Goal: Task Accomplishment & Management: Manage account settings

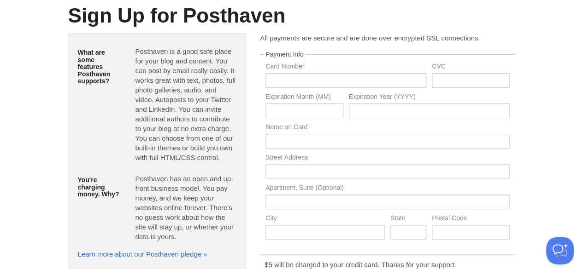
scroll to position [32, 0]
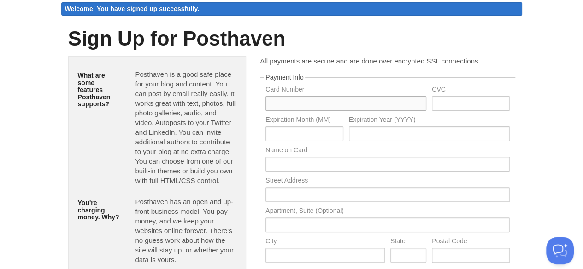
click at [323, 103] on input "text" at bounding box center [345, 103] width 161 height 15
type input "5439337143894125"
click at [463, 102] on input "text" at bounding box center [469, 103] width 77 height 15
type input "786"
click at [319, 138] on input "text" at bounding box center [303, 134] width 77 height 15
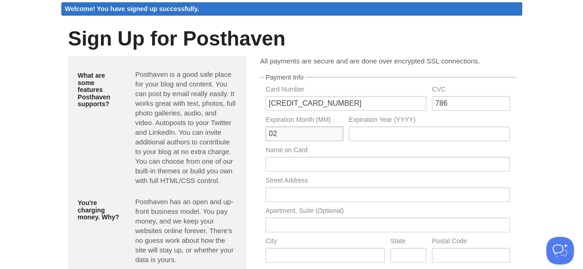
type input "02"
click at [388, 131] on input "text" at bounding box center [429, 134] width 161 height 15
type input "27"
click at [366, 166] on input "text" at bounding box center [387, 164] width 244 height 15
type input "XAVIER DE SCHEEMAEKERE"
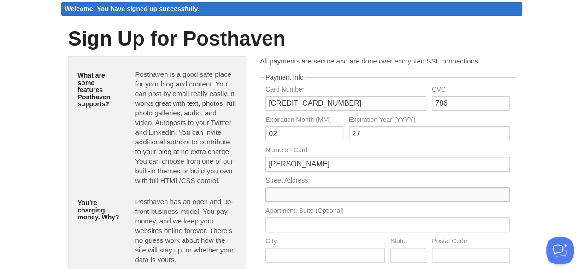
click at [335, 197] on input "text" at bounding box center [387, 194] width 244 height 15
type input "Kalverstraat"
type input "Hoegaarden"
type input "3320"
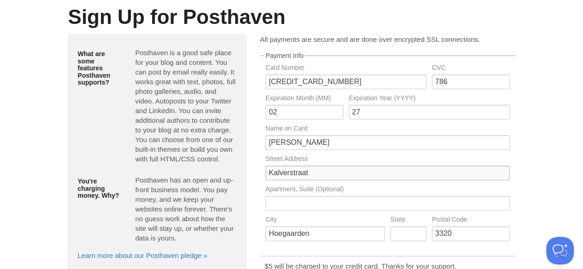
scroll to position [78, 0]
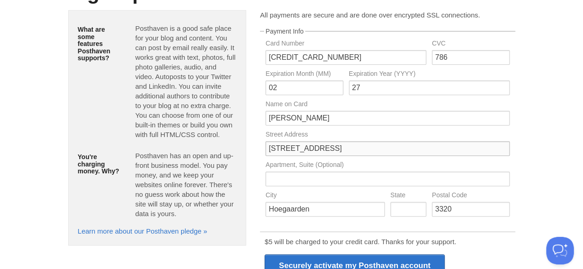
type input "[STREET_ADDRESS]"
click at [447, 162] on label "Apartment, Suite (Optional)" at bounding box center [387, 166] width 244 height 9
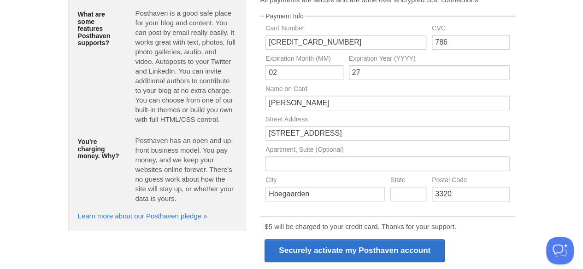
scroll to position [94, 0]
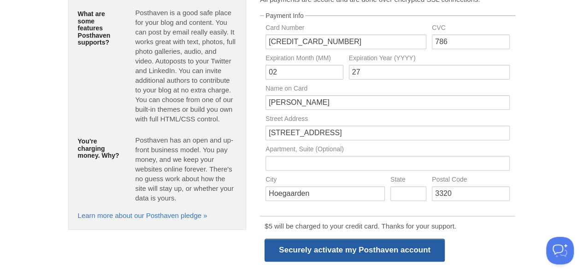
click at [346, 249] on input "Securely activate my Posthaven account" at bounding box center [354, 250] width 180 height 23
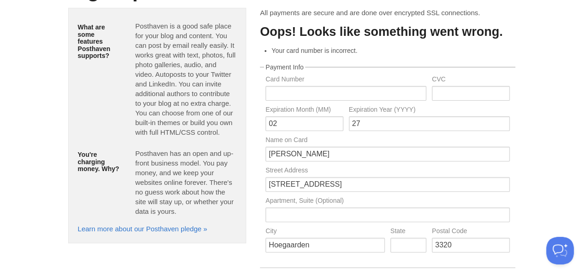
scroll to position [61, 0]
click at [317, 92] on input "text" at bounding box center [345, 94] width 161 height 15
type input "4084917442272825"
click at [454, 94] on input "text" at bounding box center [469, 94] width 77 height 15
type input "784"
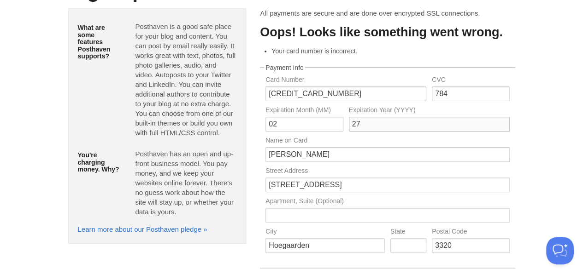
click at [367, 126] on input "27" at bounding box center [429, 124] width 161 height 15
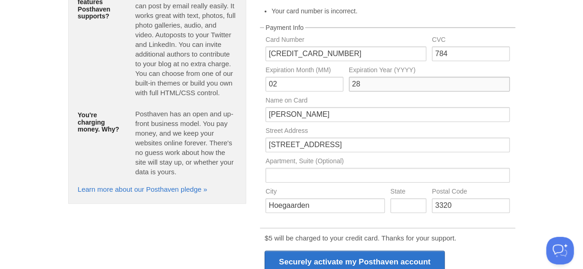
scroll to position [122, 0]
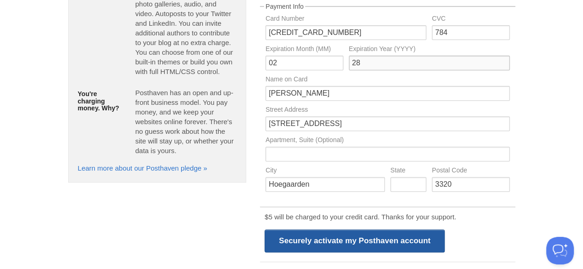
type input "28"
click at [326, 241] on input "Securely activate my Posthaven account" at bounding box center [354, 241] width 180 height 23
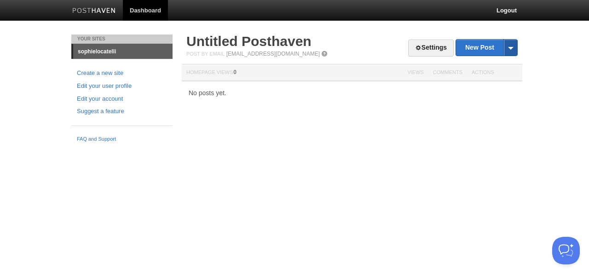
click at [510, 49] on span at bounding box center [511, 48] width 14 height 16
click at [423, 51] on link "Settings" at bounding box center [431, 48] width 46 height 17
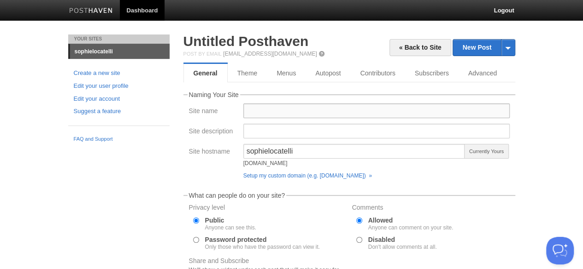
click at [274, 111] on input "Site name" at bounding box center [376, 111] width 266 height 15
type input "s"
type input "[PERSON_NAME]"
click at [185, 169] on fieldset "Naming Your Site Site name [PERSON_NAME] Site description Site hostname sophiel…" at bounding box center [349, 138] width 332 height 92
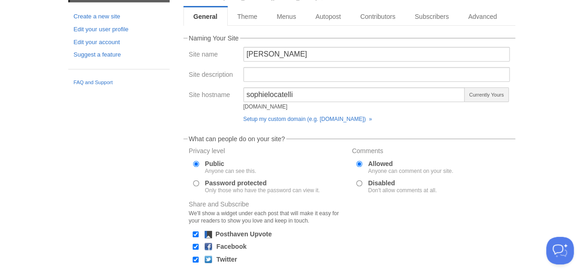
scroll to position [47, 0]
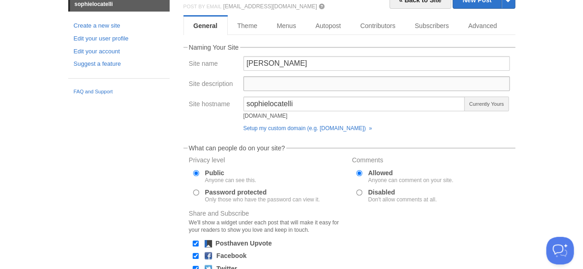
click at [271, 82] on input "Site description" at bounding box center [376, 83] width 266 height 15
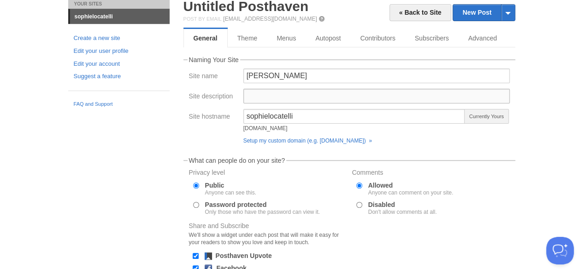
scroll to position [32, 0]
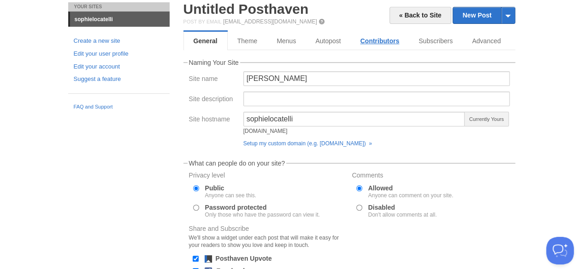
click at [378, 43] on link "Contributors" at bounding box center [379, 41] width 58 height 18
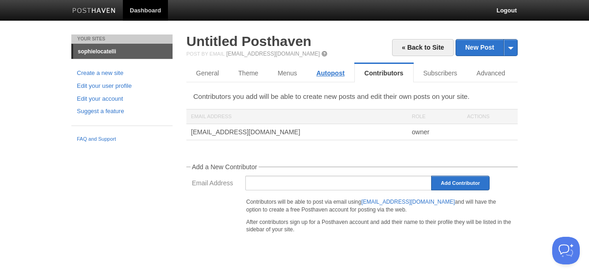
click at [333, 73] on link "Autopost" at bounding box center [330, 73] width 47 height 18
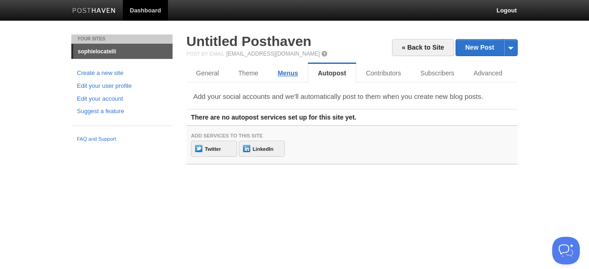
click at [288, 72] on link "Menus" at bounding box center [288, 73] width 40 height 18
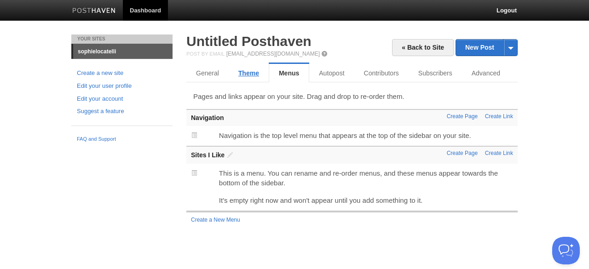
click at [252, 74] on link "Theme" at bounding box center [249, 73] width 40 height 18
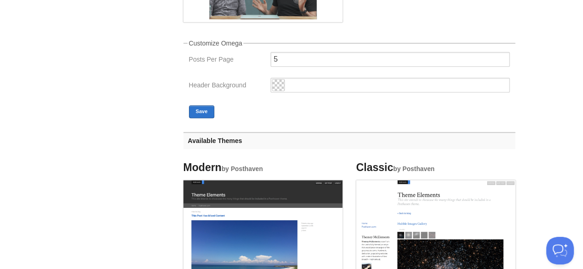
scroll to position [285, 0]
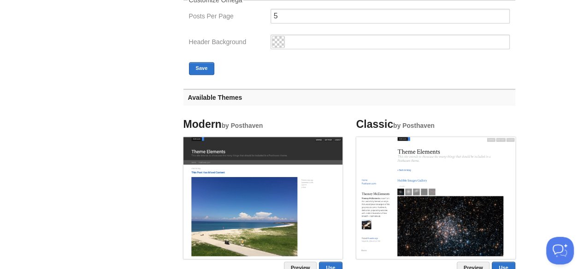
click at [447, 169] on img at bounding box center [435, 196] width 159 height 119
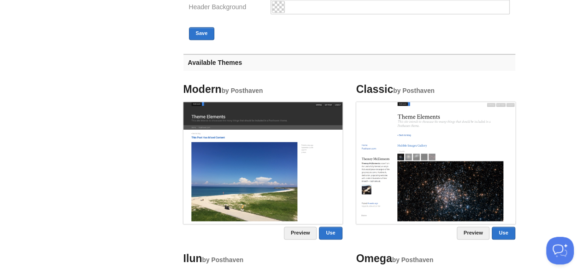
scroll to position [361, 0]
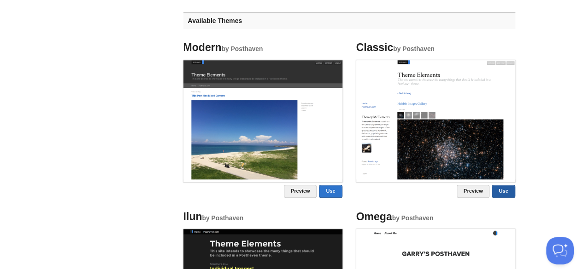
click at [507, 190] on link "Use" at bounding box center [502, 191] width 23 height 13
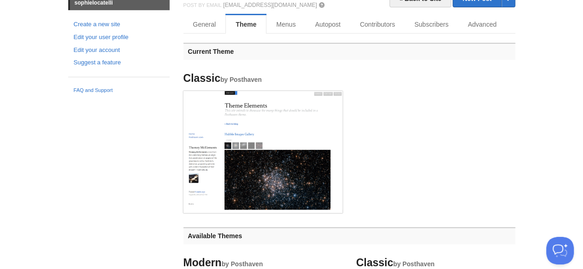
scroll to position [15, 0]
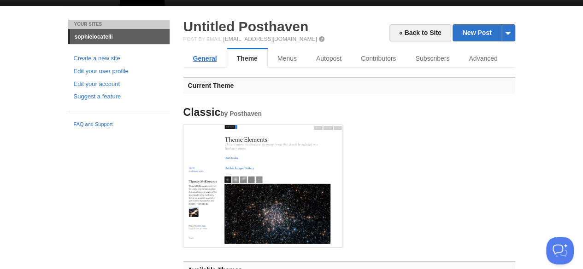
click at [205, 59] on link "General" at bounding box center [204, 58] width 43 height 18
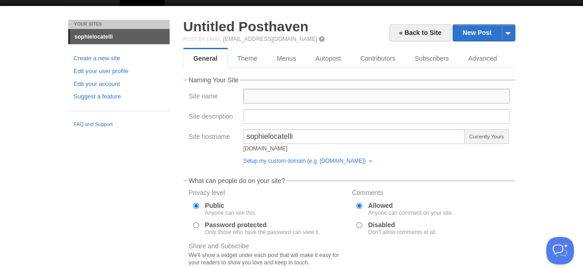
click at [263, 97] on input "Site name" at bounding box center [376, 96] width 266 height 15
type input "[PERSON_NAME]"
click at [265, 117] on input "Site description" at bounding box center [376, 116] width 266 height 15
click at [263, 118] on input "Site description" at bounding box center [376, 116] width 266 height 15
paste input "Sur ce blog, je partage mes réflexions sur le bien-être animal, nourries par mo…"
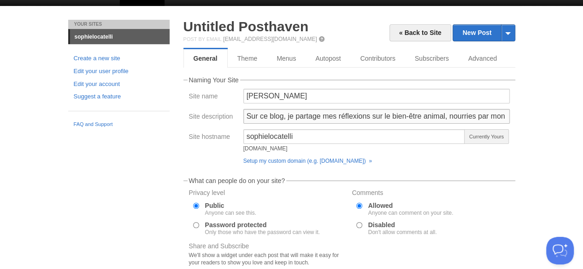
drag, startPoint x: 502, startPoint y: 116, endPoint x: 214, endPoint y: 117, distance: 288.3
click at [214, 117] on div "Site description Sur ce blog, je partage mes réflexions sur le bien-être animal…" at bounding box center [349, 119] width 326 height 20
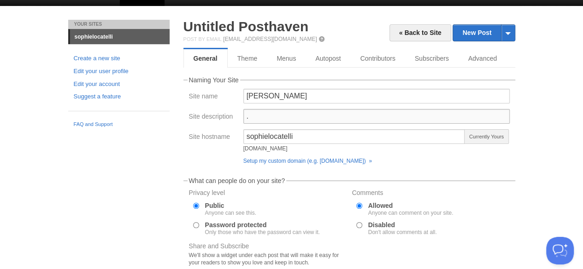
type input "."
click at [268, 116] on input "." at bounding box center [376, 116] width 266 height 15
paste input "Sur ce blog, je partage mes réflexions sur le bien-être animal, nourries par mo…"
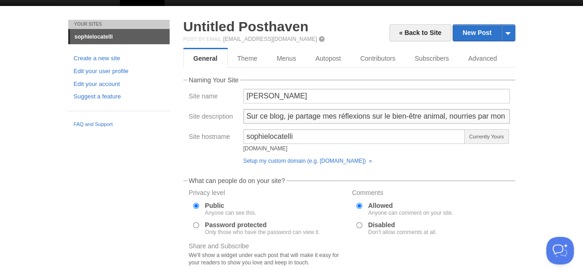
scroll to position [0, 775]
click at [268, 116] on input "Sur ce blog, je partage mes réflexions sur le bien-être animal, nourries par mo…" at bounding box center [376, 116] width 266 height 15
click at [443, 119] on input "Sur ce blog, je partage mes réflexions sur le bien-être animal, nourries par mo…" at bounding box center [376, 116] width 266 height 15
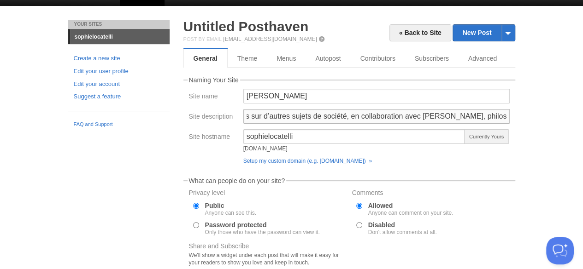
click at [388, 112] on input "Sur ce blog, je partage mes réflexions sur le bien-être animal, nourries par mo…" at bounding box center [376, 116] width 266 height 15
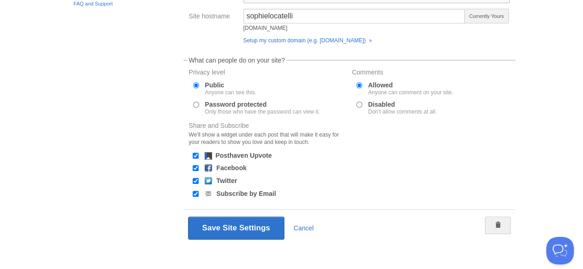
scroll to position [140, 0]
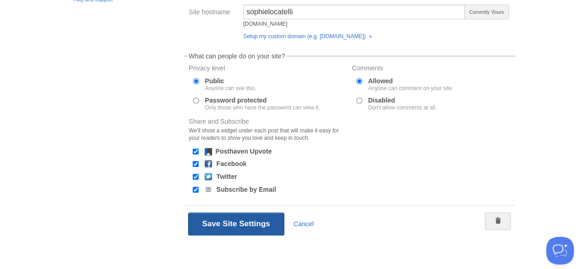
type input "Sur ce blog, je partage mes réflexions sur le bien-être animal, nourries par mo…"
click at [233, 219] on button "Save Site Settings" at bounding box center [236, 224] width 96 height 23
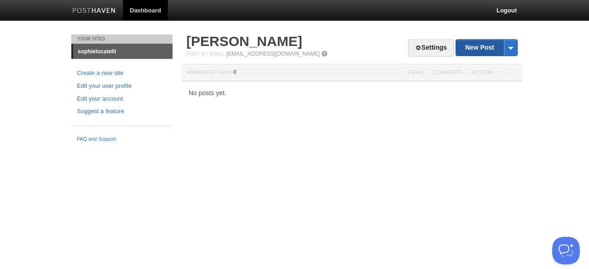
click at [467, 48] on link "New Post" at bounding box center [486, 48] width 61 height 16
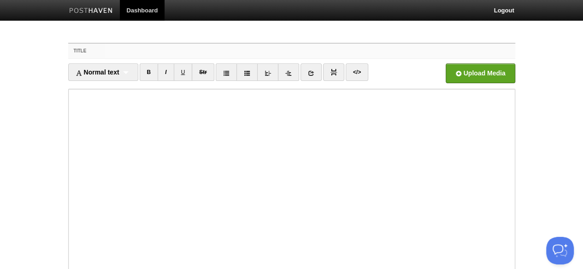
click at [112, 52] on input "Title" at bounding box center [309, 51] width 409 height 15
paste input "Quand un buffle tue un chasseur de trophées : au-delà du fait divers, un débat …"
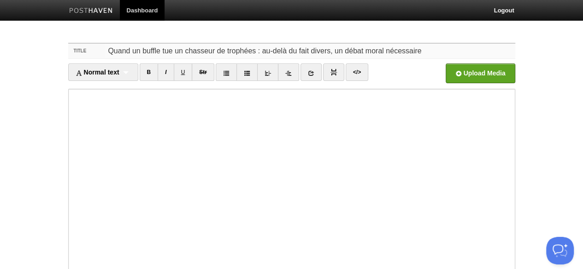
type input "Quand un buffle tue un chasseur de trophées : au-delà du fait divers, un débat …"
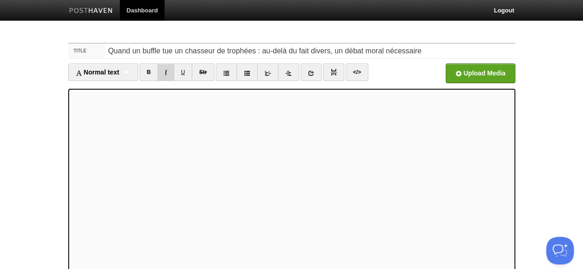
click at [168, 70] on link "I" at bounding box center [165, 72] width 16 height 17
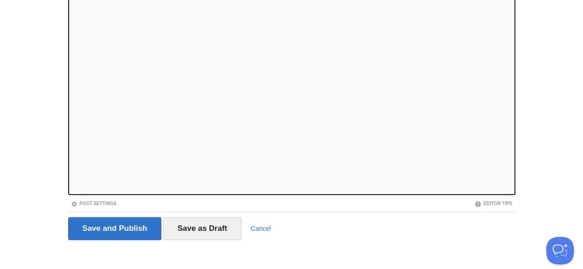
scroll to position [119, 0]
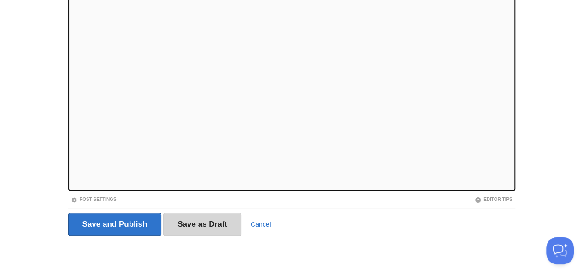
click at [200, 222] on input "Save as Draft" at bounding box center [202, 224] width 78 height 23
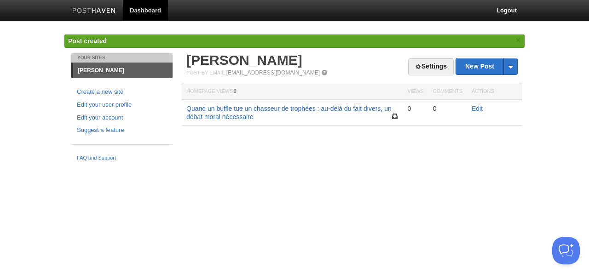
click at [250, 111] on link "Quand un buffle tue un chasseur de trophées : au-delà du fait divers, un débat …" at bounding box center [288, 113] width 205 height 16
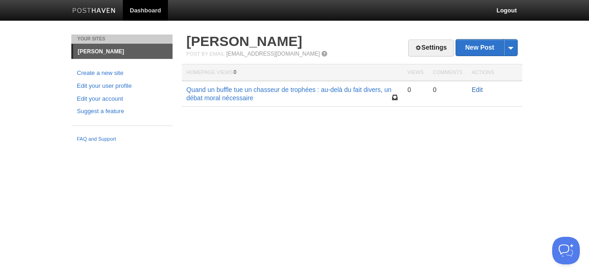
click at [475, 89] on link "Edit" at bounding box center [477, 89] width 11 height 7
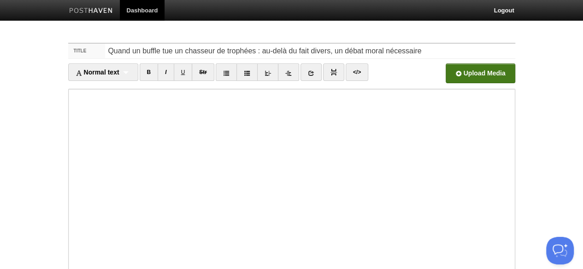
click at [457, 73] on input "file" at bounding box center [201, 75] width 697 height 47
click at [464, 72] on input "file" at bounding box center [201, 75] width 697 height 47
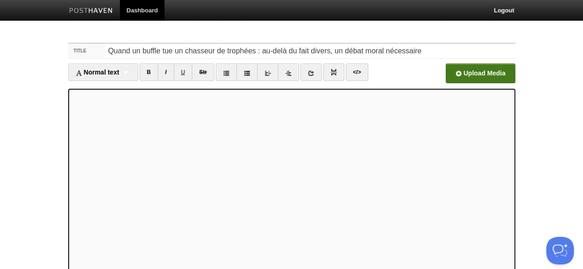
click at [482, 73] on input "file" at bounding box center [201, 75] width 697 height 47
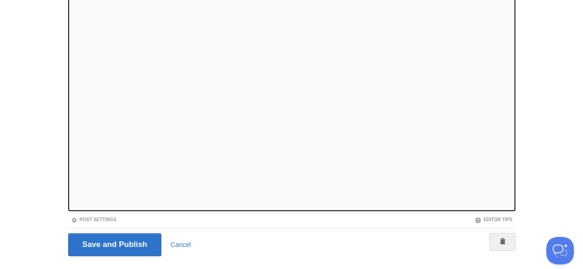
scroll to position [119, 0]
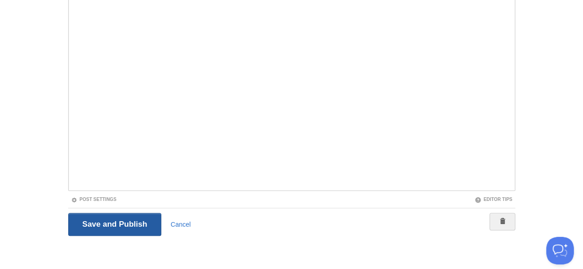
click at [111, 221] on input "Save and Publish" at bounding box center [114, 224] width 93 height 23
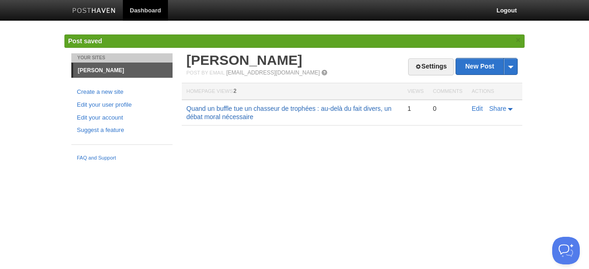
click at [234, 113] on link "Quand un buffle tue un chasseur de trophées : au-delà du fait divers, un débat …" at bounding box center [288, 113] width 205 height 16
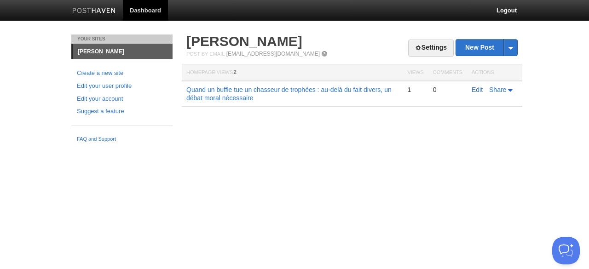
click at [479, 92] on link "Edit" at bounding box center [477, 89] width 11 height 7
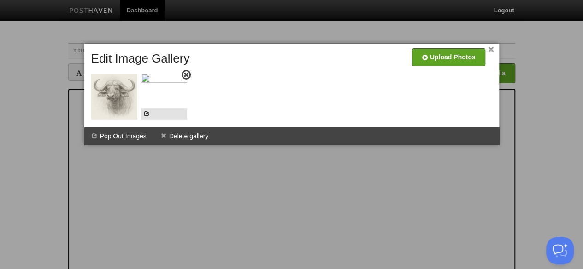
click at [186, 74] on span at bounding box center [186, 75] width 6 height 6
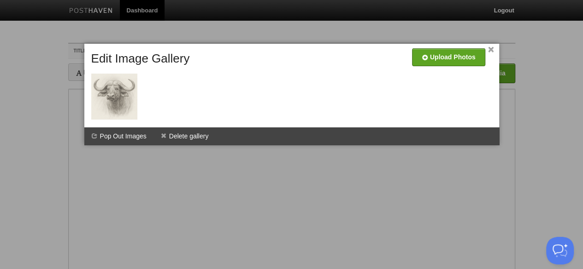
click at [489, 49] on link "×" at bounding box center [491, 49] width 6 height 5
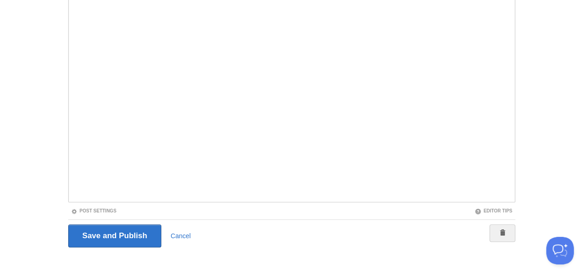
scroll to position [119, 0]
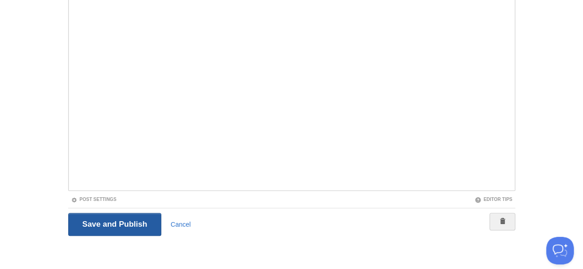
click at [121, 225] on input "Save and Publish" at bounding box center [114, 224] width 93 height 23
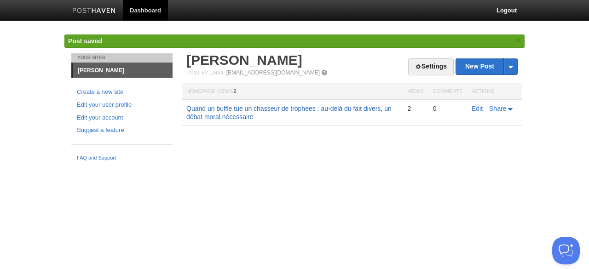
click at [210, 111] on link "Quand un buffle tue un chasseur de trophées : au-delà du fait divers, un débat …" at bounding box center [288, 113] width 205 height 16
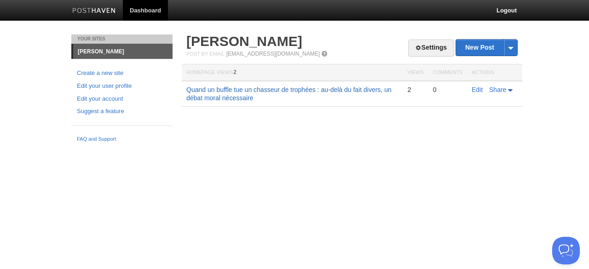
click at [210, 95] on link "Quand un buffle tue un chasseur de trophées : au-delà du fait divers, un débat …" at bounding box center [288, 94] width 205 height 16
click at [476, 87] on link "Edit" at bounding box center [477, 89] width 11 height 7
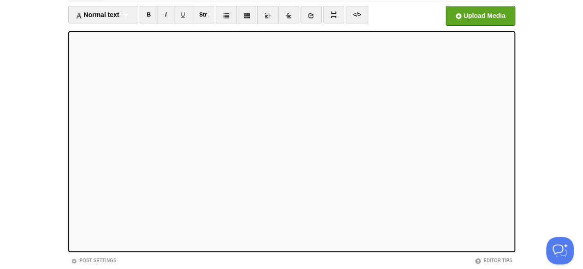
scroll to position [119, 0]
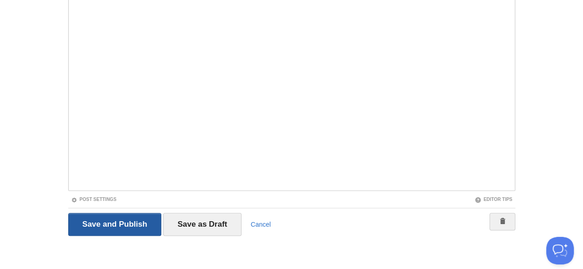
click at [120, 226] on input "Save and Publish" at bounding box center [114, 224] width 93 height 23
